Goal: Navigation & Orientation: Find specific page/section

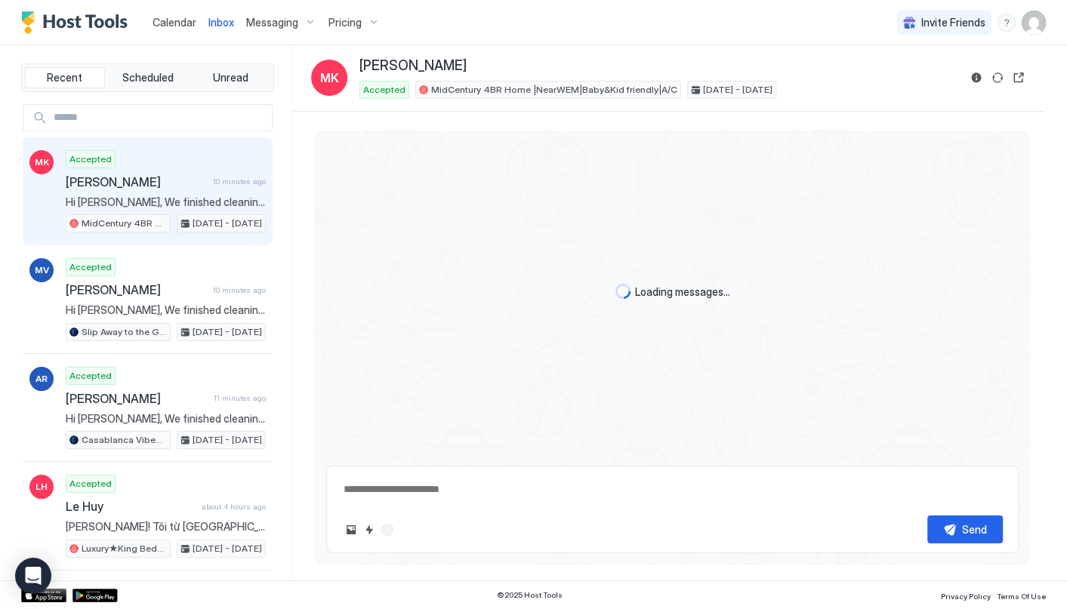
type textarea "*"
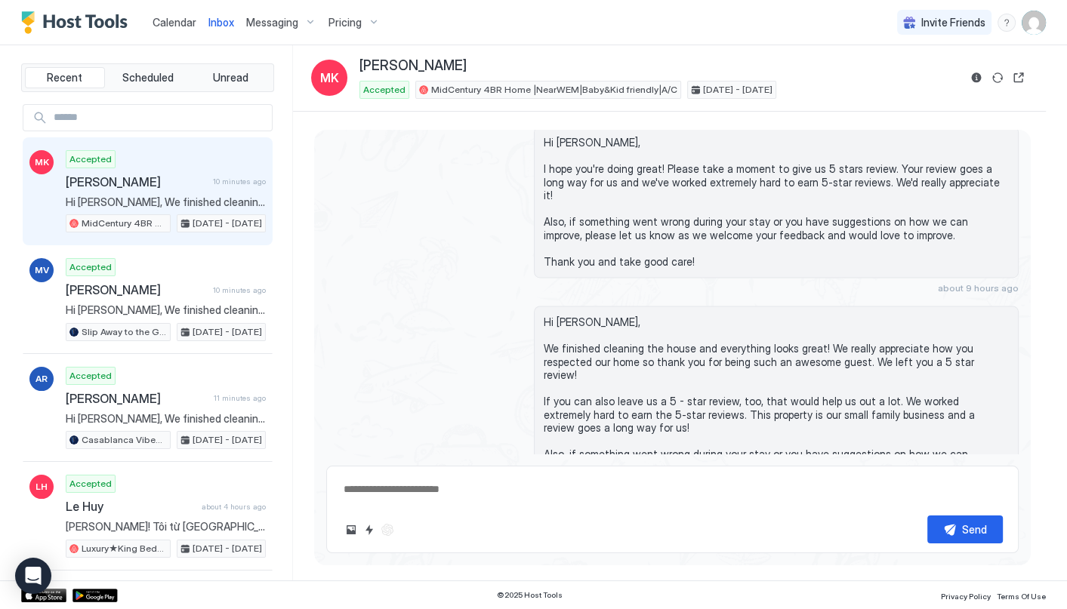
click at [165, 26] on span "Calendar" at bounding box center [175, 22] width 44 height 13
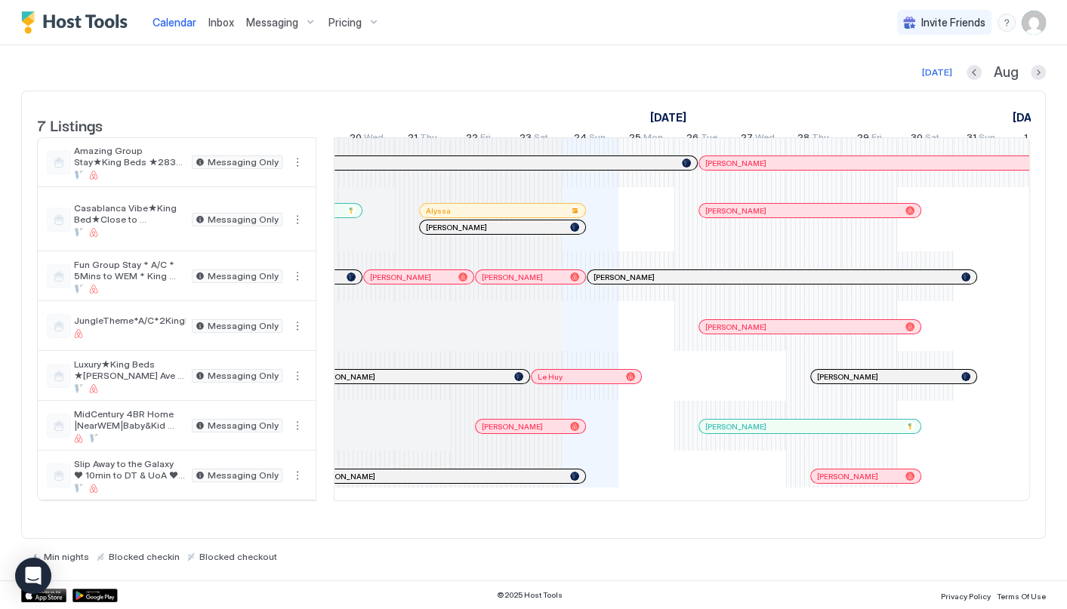
click at [621, 557] on div "Min nights Blocked checkin Blocked checkout" at bounding box center [533, 550] width 1025 height 23
